Goal: Task Accomplishment & Management: Manage account settings

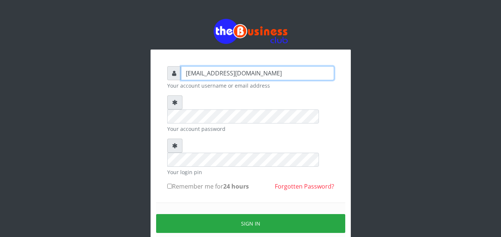
click at [263, 79] on input "[EMAIL_ADDRESS][DOMAIN_NAME]" at bounding box center [257, 73] width 153 height 14
click at [269, 76] on input "[EMAIL_ADDRESS][DOMAIN_NAME]" at bounding box center [257, 73] width 153 height 14
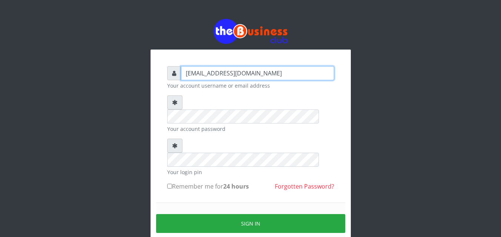
click at [260, 76] on input "[EMAIL_ADDRESS][DOMAIN_NAME]" at bounding box center [257, 73] width 153 height 14
type input "noraamuche@gmail.c"
click at [256, 74] on input "noraamuche@gmail.c" at bounding box center [257, 73] width 153 height 14
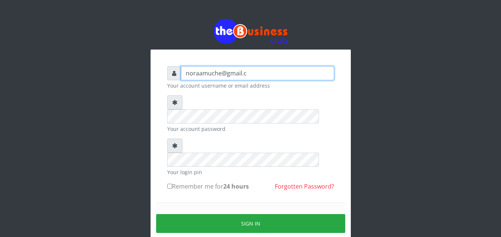
click at [256, 74] on input "noraamuche@gmail.c" at bounding box center [257, 73] width 153 height 14
type input "Nskcoperative"
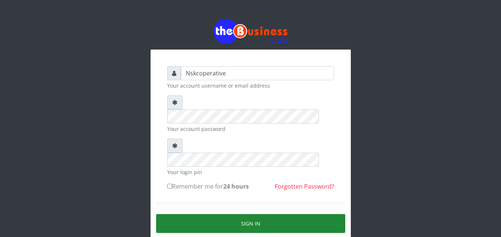
click at [275, 215] on button "Sign in" at bounding box center [250, 224] width 189 height 19
